Goal: Information Seeking & Learning: Learn about a topic

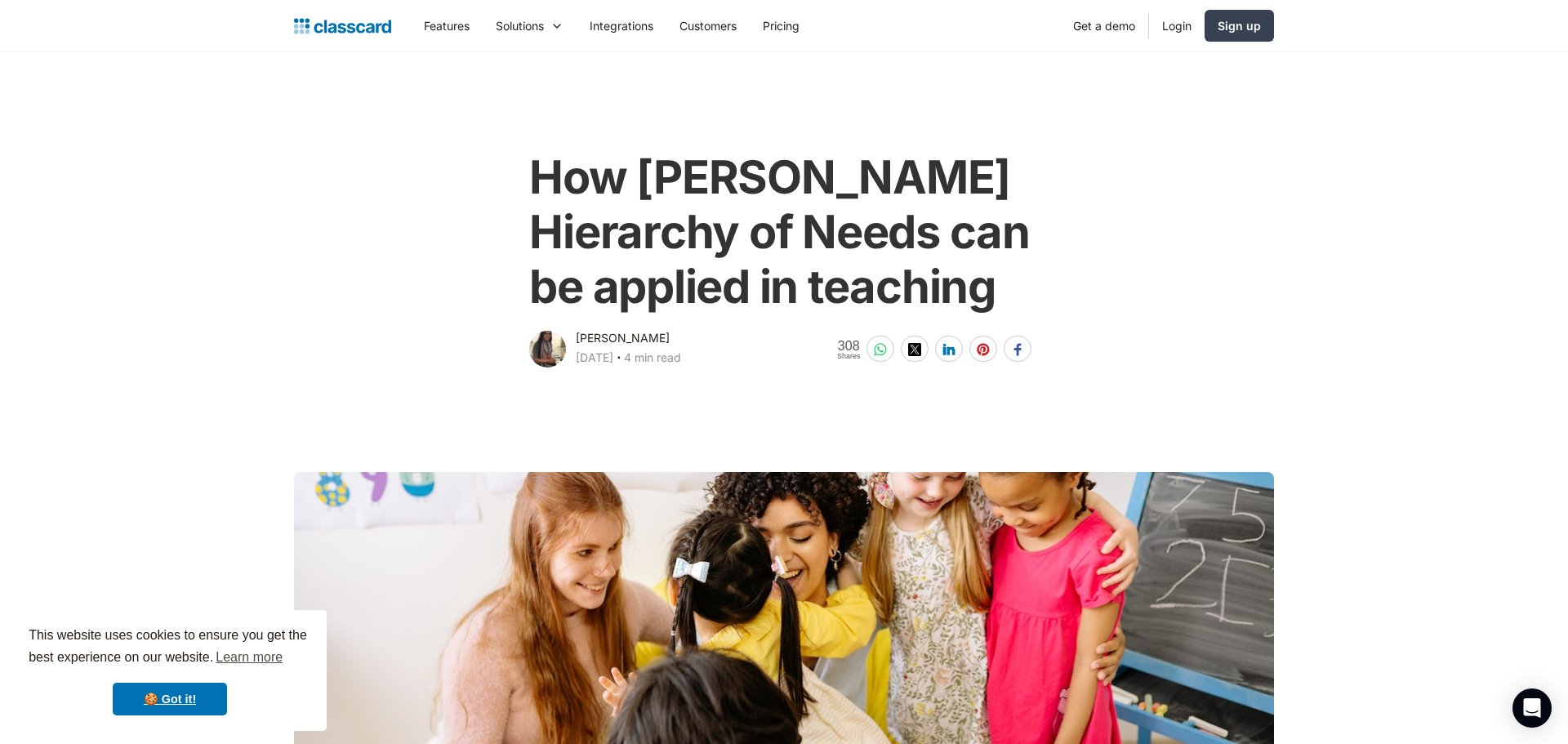
drag, startPoint x: 377, startPoint y: 295, endPoint x: 438, endPoint y: 251, distance: 75.2
click at [389, 287] on div "How [PERSON_NAME] Hierarchy of Needs can be applied in teaching [PERSON_NAME] […" at bounding box center [784, 252] width 996 height 237
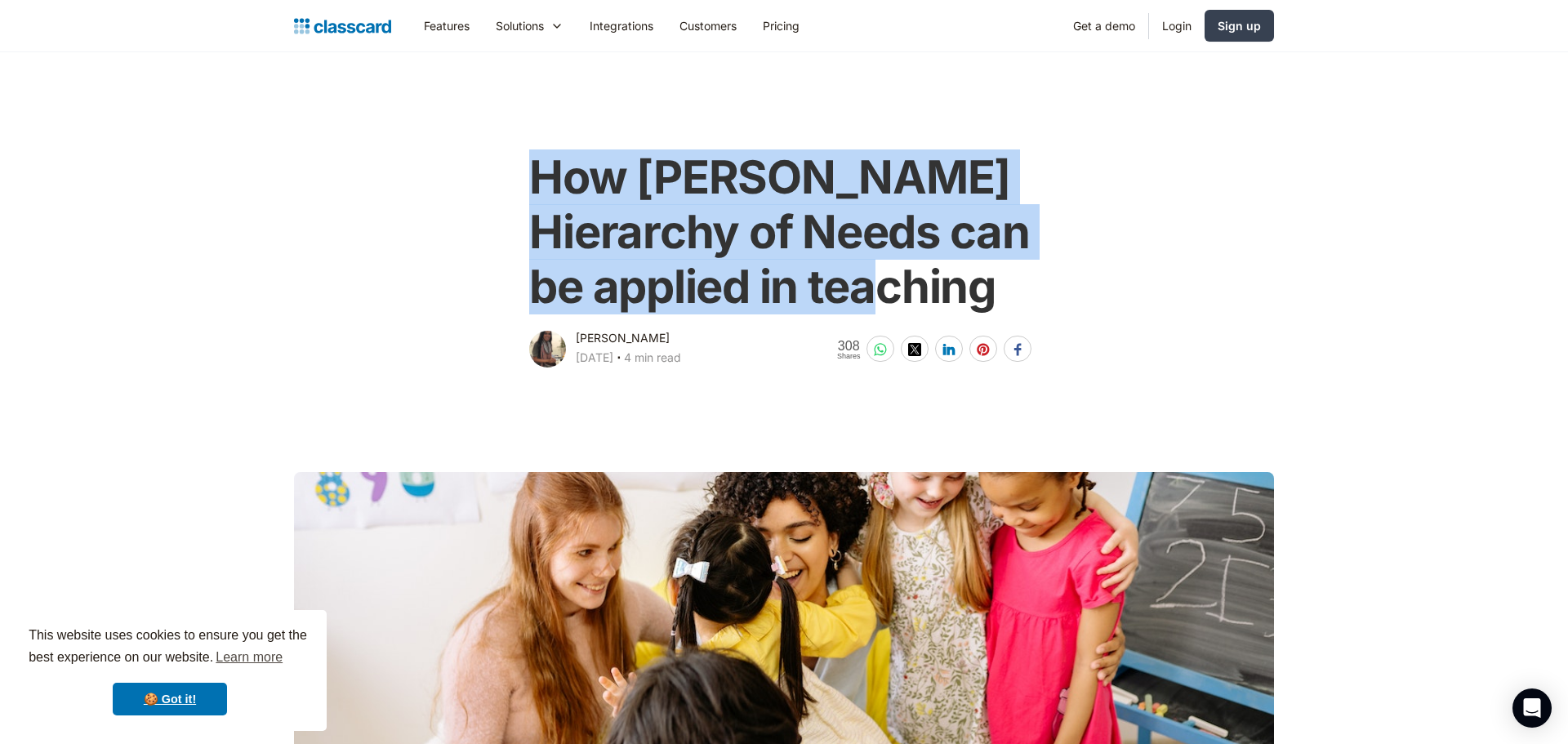
drag, startPoint x: 533, startPoint y: 165, endPoint x: 1001, endPoint y: 296, distance: 486.0
click at [1001, 296] on h1 "How [PERSON_NAME] Hierarchy of Needs can be applied in teaching" at bounding box center [783, 233] width 508 height 165
copy h1 "How [PERSON_NAME] Hierarchy of Needs can be applied in teaching"
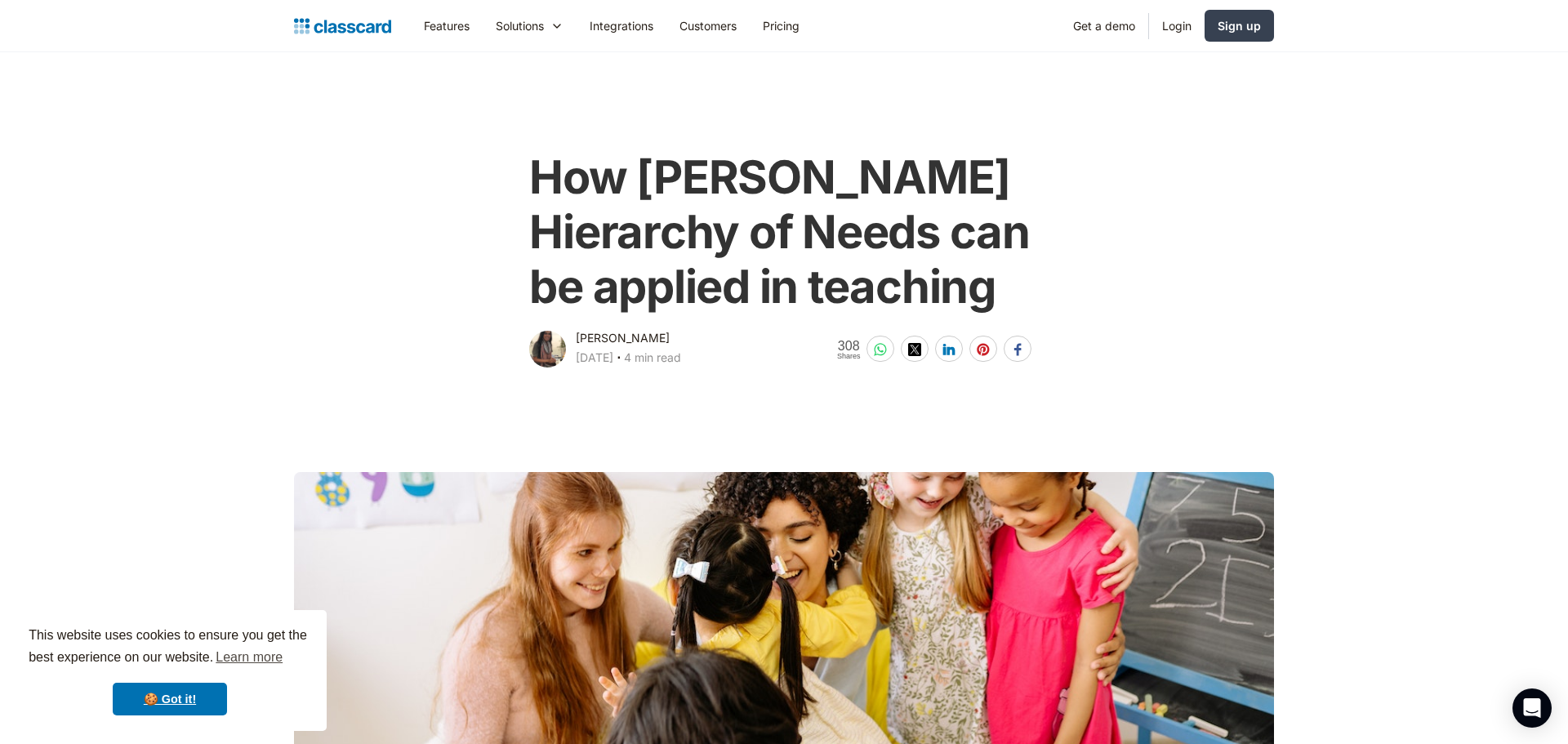
click at [533, 345] on div at bounding box center [547, 349] width 37 height 37
click at [541, 346] on div at bounding box center [547, 349] width 37 height 37
click at [593, 336] on div "[PERSON_NAME]" at bounding box center [622, 338] width 94 height 20
drag, startPoint x: 627, startPoint y: 394, endPoint x: 263, endPoint y: 275, distance: 383.0
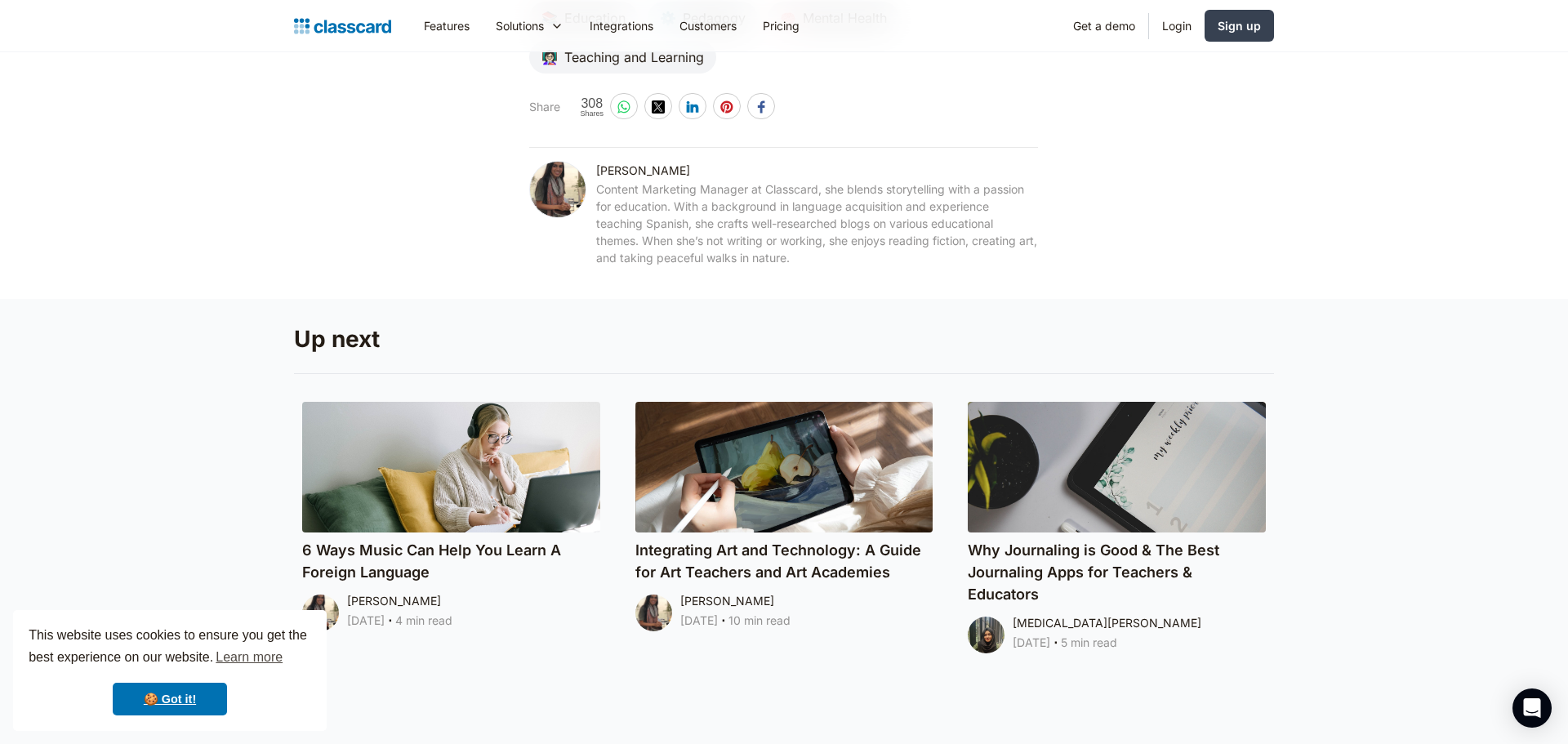
scroll to position [8491, 0]
